Goal: Information Seeking & Learning: Learn about a topic

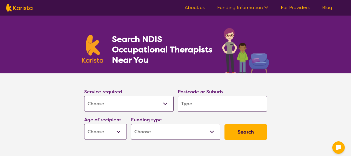
select select "[MEDICAL_DATA]"
type input "w"
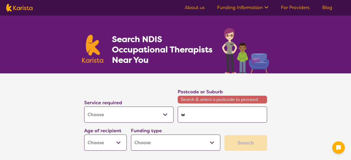
type input "wa"
type input "war"
type input "warr"
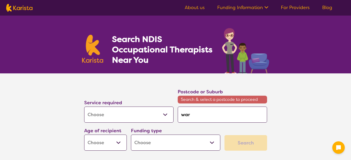
type input "warr"
type input "warra"
type input "warrag"
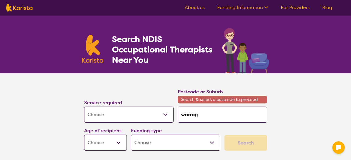
type input "warragu"
type input "warragul"
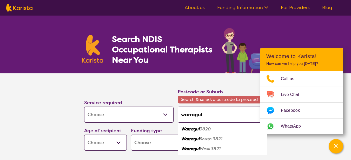
type input "warragul"
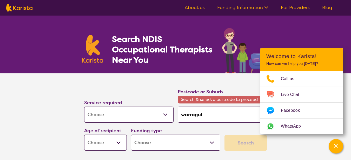
click at [73, 111] on section "Service required Allied Health Assistant Assessment ([MEDICAL_DATA] or [MEDICAL…" at bounding box center [176, 121] width 208 height 94
click at [120, 142] on select "Early Childhood - 0 to 9 Child - 10 to 11 Adolescent - 12 to 17 Adult - 18 to 6…" at bounding box center [105, 143] width 43 height 16
select select "AD"
click at [84, 135] on select "Early Childhood - 0 to 9 Child - 10 to 11 Adolescent - 12 to 17 Adult - 18 to 6…" at bounding box center [105, 143] width 43 height 16
select select "AD"
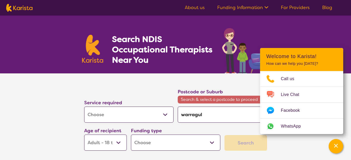
click at [212, 142] on select "Home Care Package (HCP) National Disability Insurance Scheme (NDIS) I don't know" at bounding box center [175, 143] width 89 height 16
select select "NDIS"
click at [131, 135] on select "Home Care Package (HCP) National Disability Insurance Scheme (NDIS) I don't know" at bounding box center [175, 143] width 89 height 16
select select "NDIS"
click at [334, 145] on icon "Channel Menu" at bounding box center [336, 146] width 4 height 4
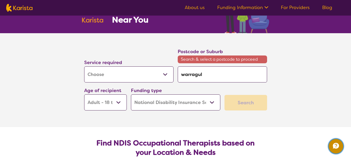
scroll to position [52, 0]
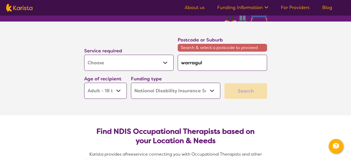
click at [219, 63] on input "warragul" at bounding box center [222, 63] width 89 height 16
type input "3"
type input "38"
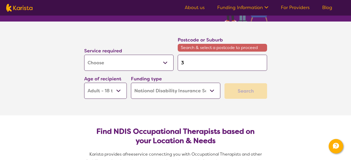
type input "38"
type input "382"
type input "3820"
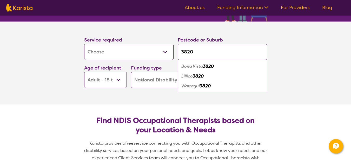
click button "Search" at bounding box center [246, 81] width 43 height 16
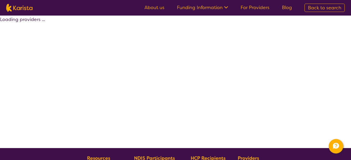
select select "by_score"
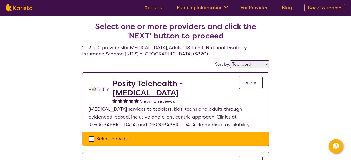
select select "[MEDICAL_DATA]"
select select "AD"
select select "NDIS"
select select "[MEDICAL_DATA]"
select select "AD"
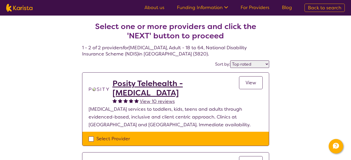
select select "NDIS"
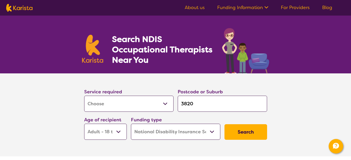
click at [202, 103] on input "3820" at bounding box center [222, 104] width 89 height 16
type input "382"
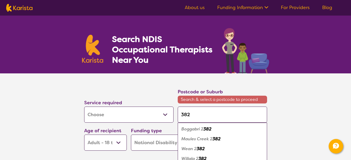
type input "3820"
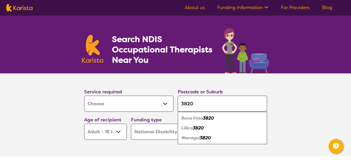
click at [204, 138] on em "3820" at bounding box center [205, 137] width 11 height 5
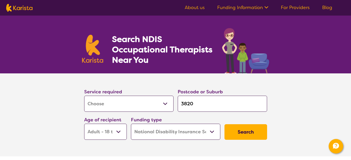
click at [251, 132] on button "Search" at bounding box center [246, 132] width 43 height 16
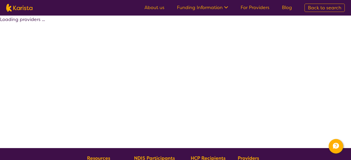
select select "by_score"
